Goal: Register for event/course

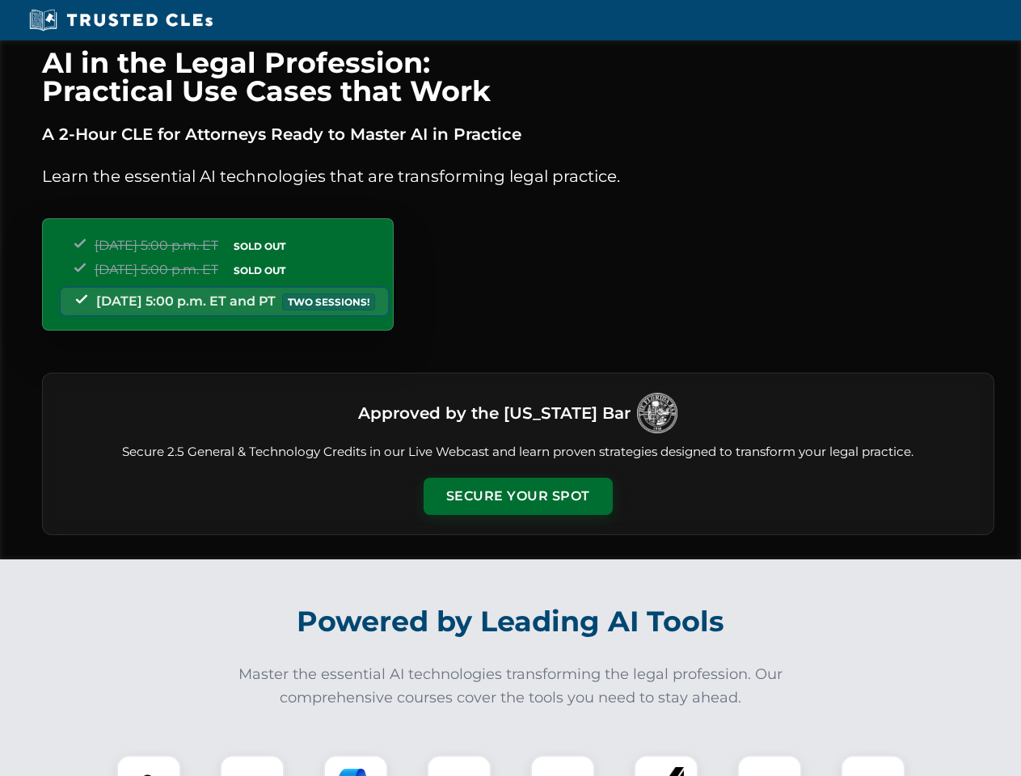
click at [518, 497] on button "Secure Your Spot" at bounding box center [518, 496] width 189 height 37
click at [149, 766] on img at bounding box center [148, 787] width 47 height 47
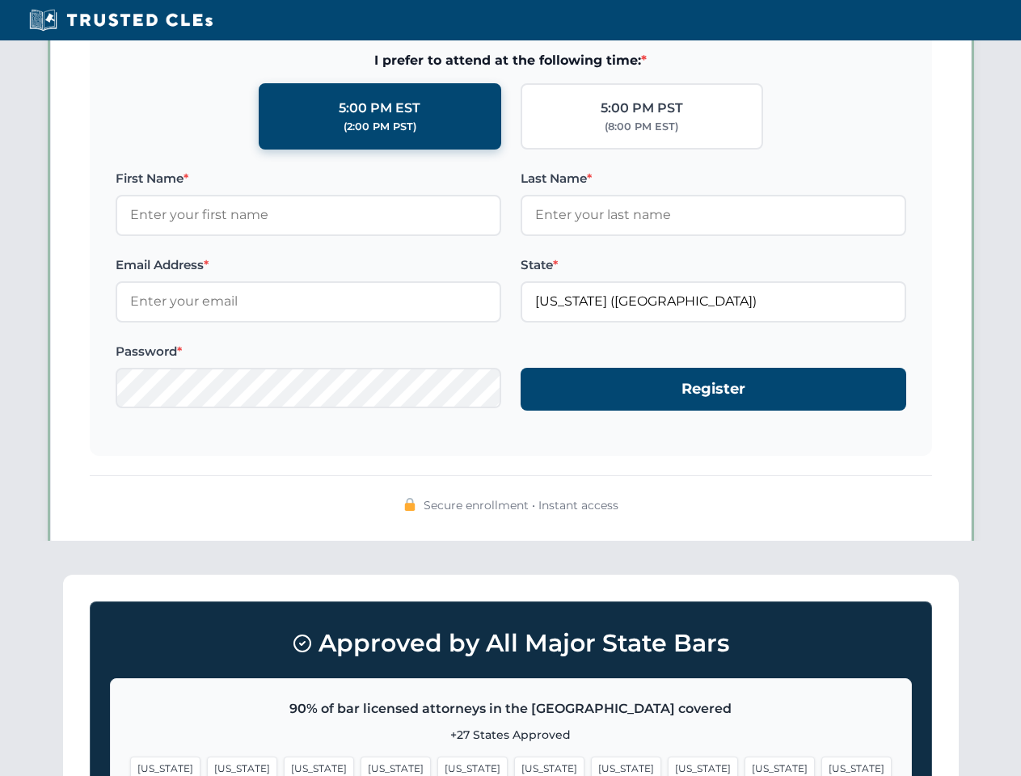
click at [591, 766] on span "[US_STATE]" at bounding box center [626, 768] width 70 height 23
click at [745, 766] on span "[US_STATE]" at bounding box center [780, 768] width 70 height 23
